Goal: Obtain resource: Download file/media

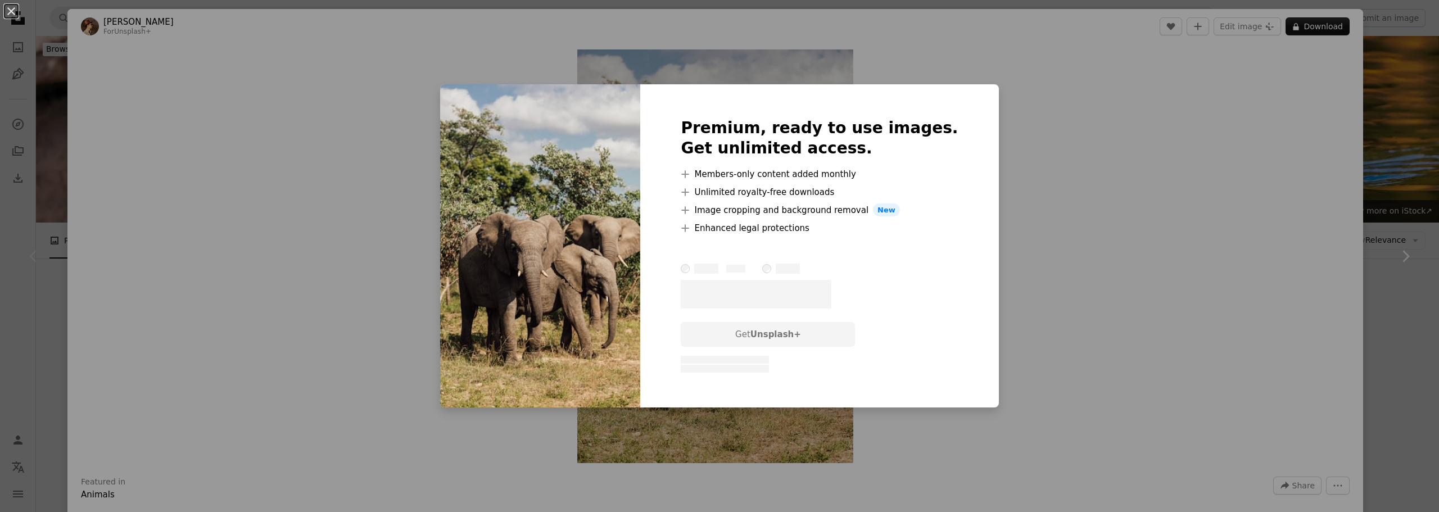
scroll to position [56, 0]
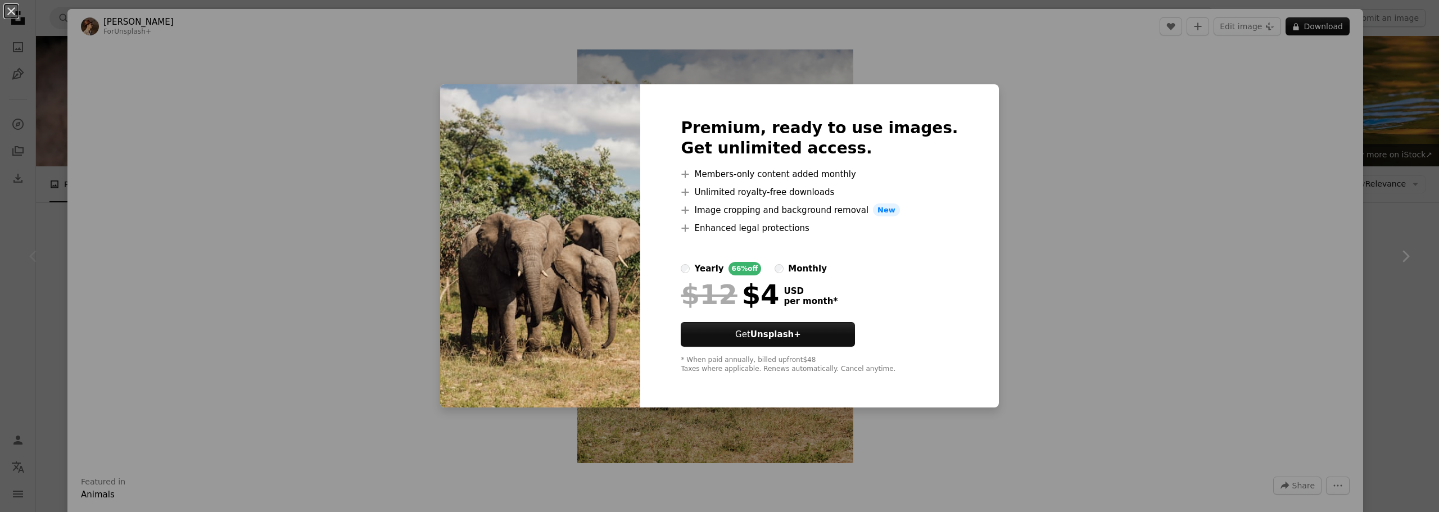
click at [1128, 200] on div "An X shape Premium, ready to use images. Get unlimited access. A plus sign Memb…" at bounding box center [719, 256] width 1439 height 512
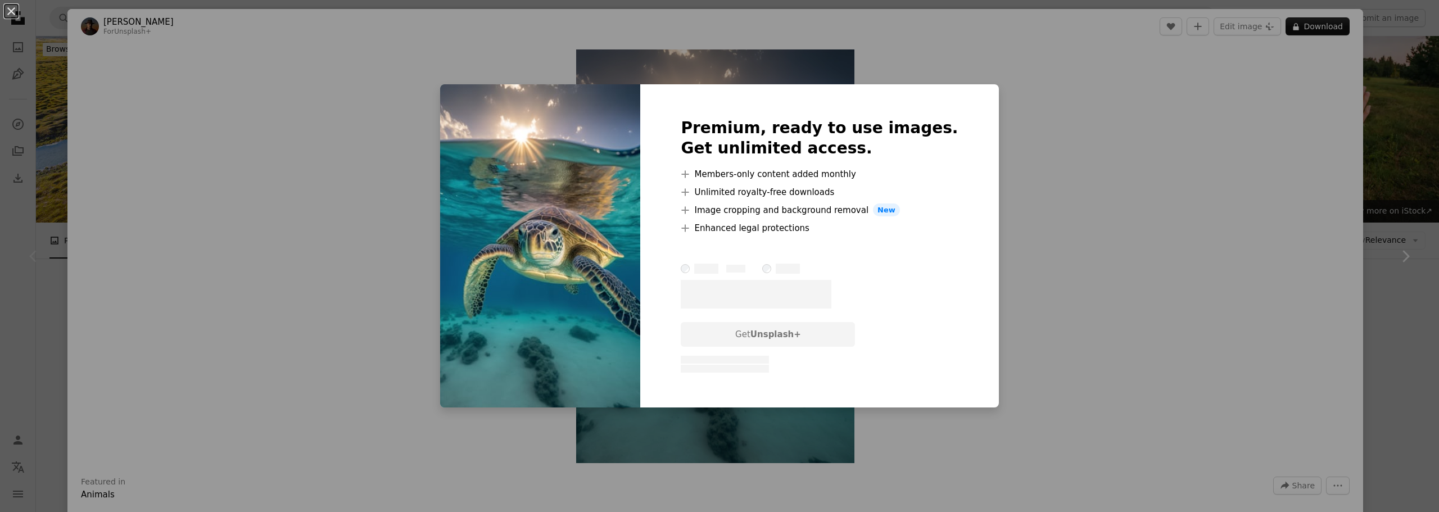
scroll to position [225, 0]
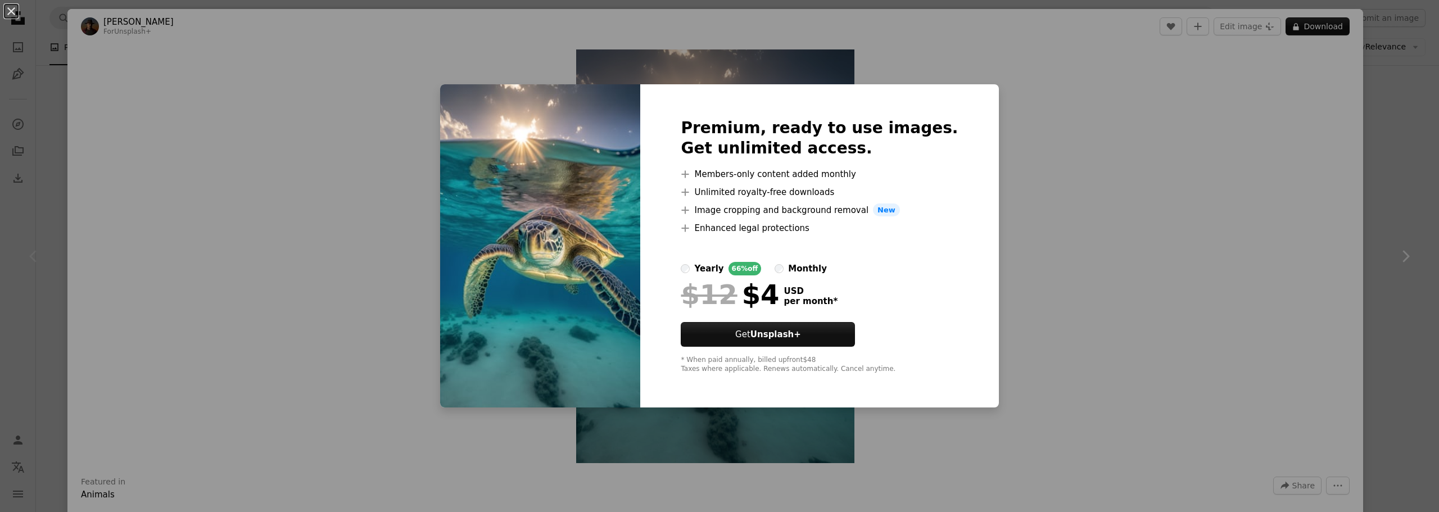
click at [1221, 97] on div "An X shape Premium, ready to use images. Get unlimited access. A plus sign Memb…" at bounding box center [719, 256] width 1439 height 512
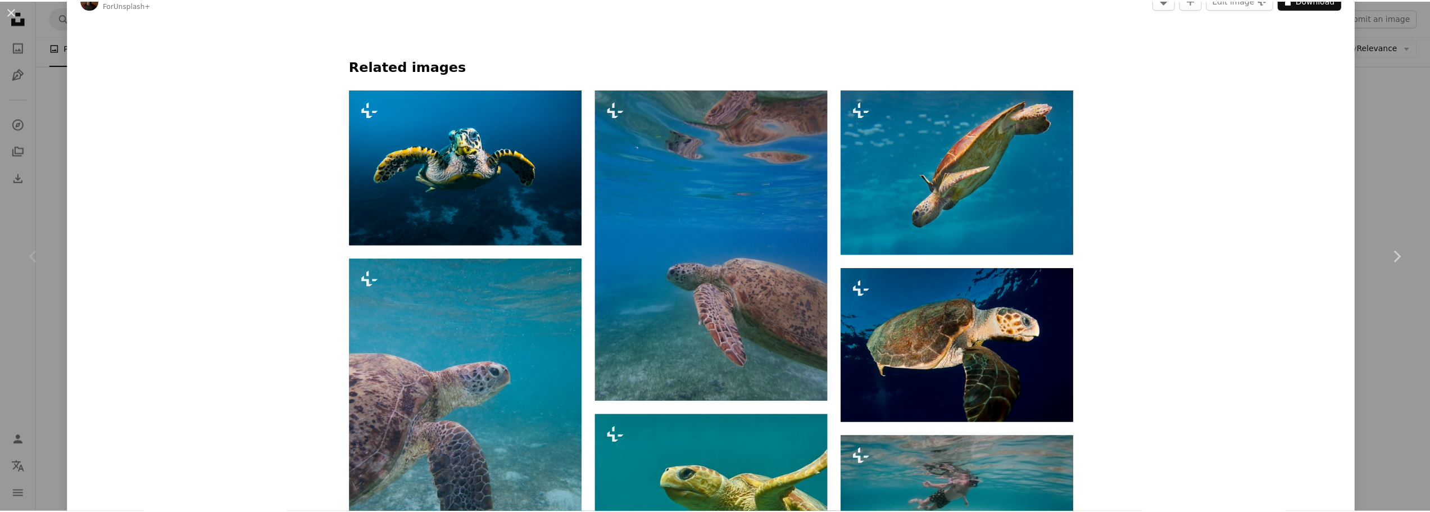
scroll to position [618, 0]
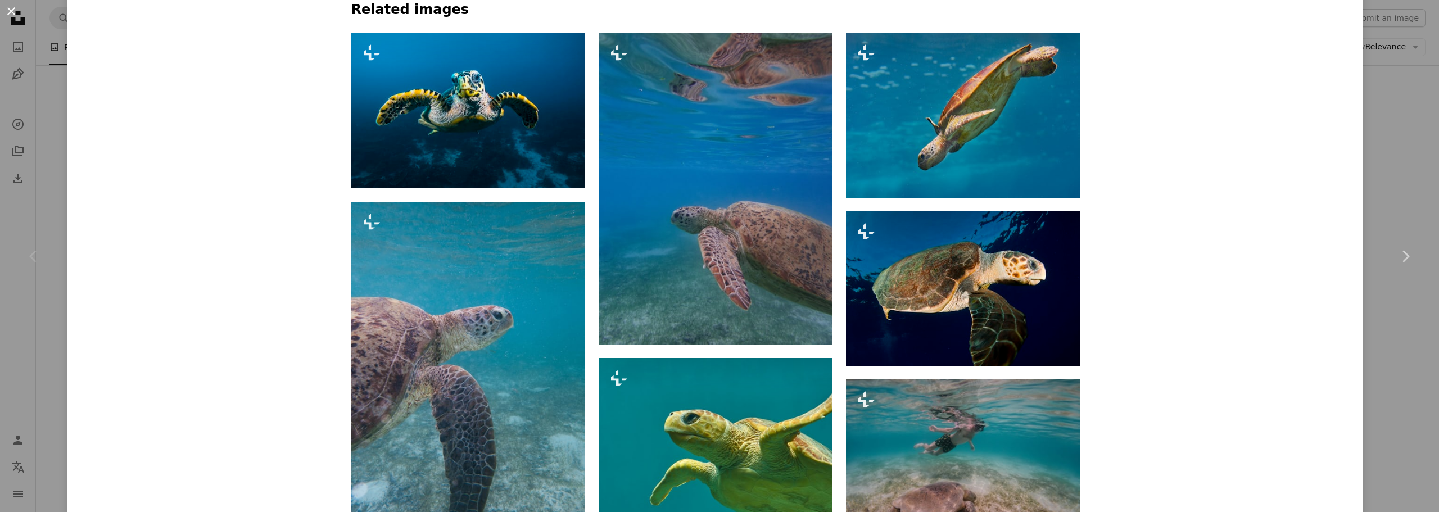
click at [10, 11] on button "An X shape" at bounding box center [10, 10] width 13 height 13
